Goal: Task Accomplishment & Management: Complete application form

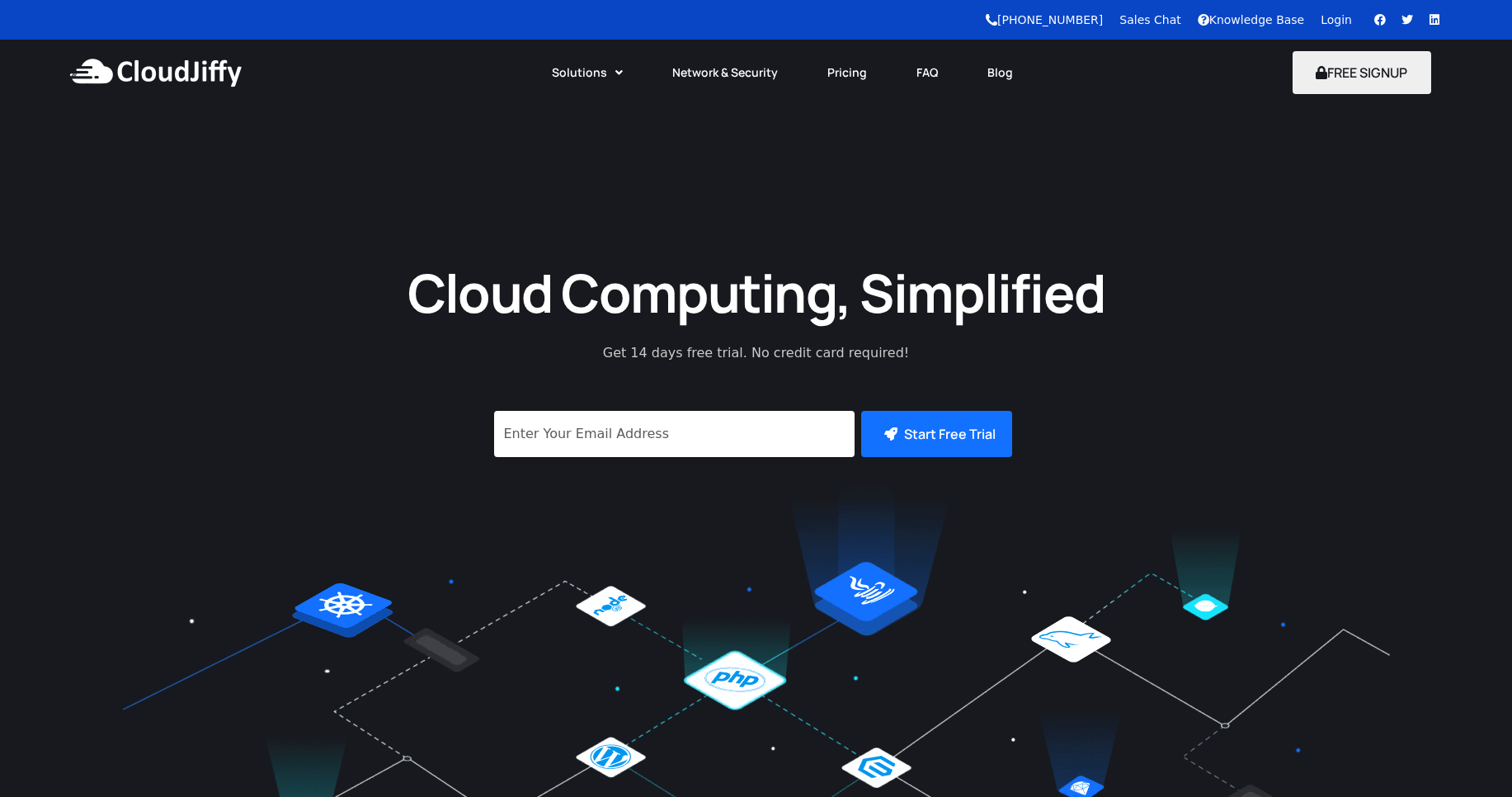
click at [1372, 71] on button "FREE SIGNUP" at bounding box center [1362, 73] width 139 height 43
